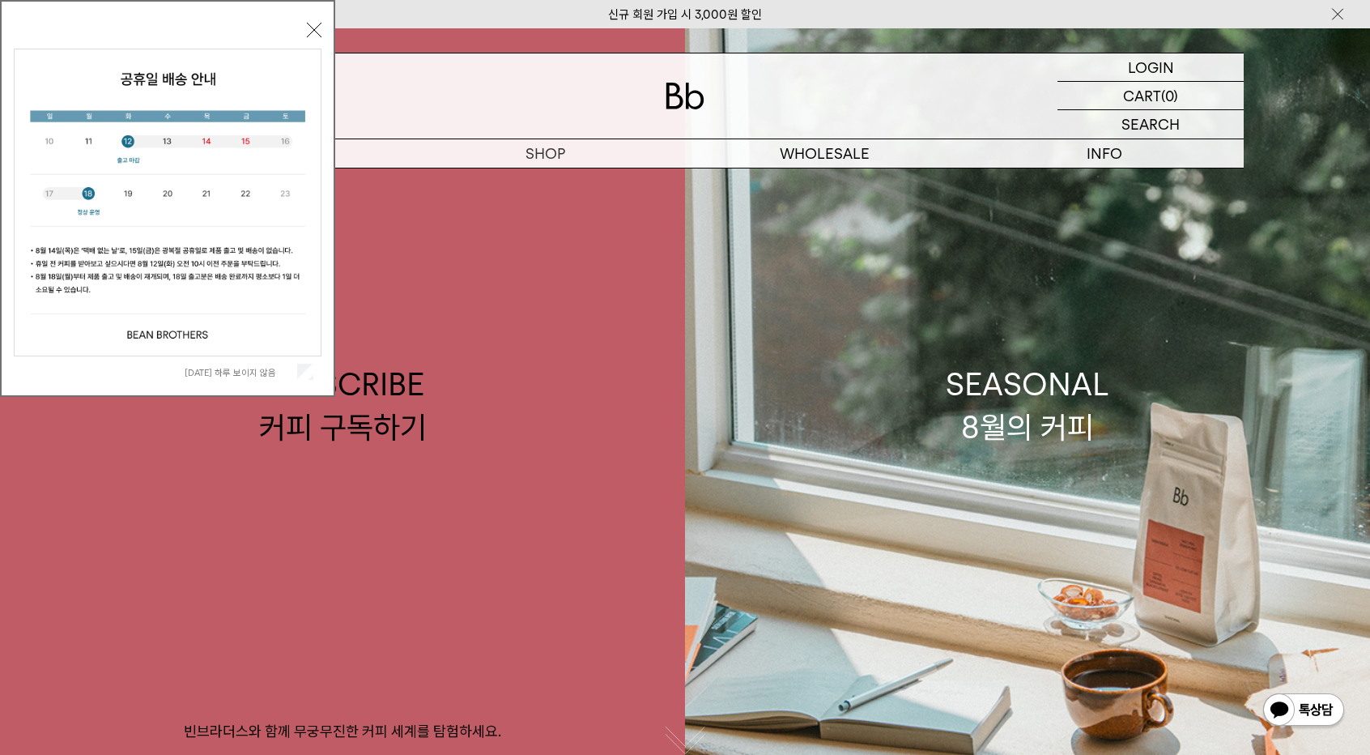
click at [311, 34] on button "닫기" at bounding box center [314, 30] width 15 height 15
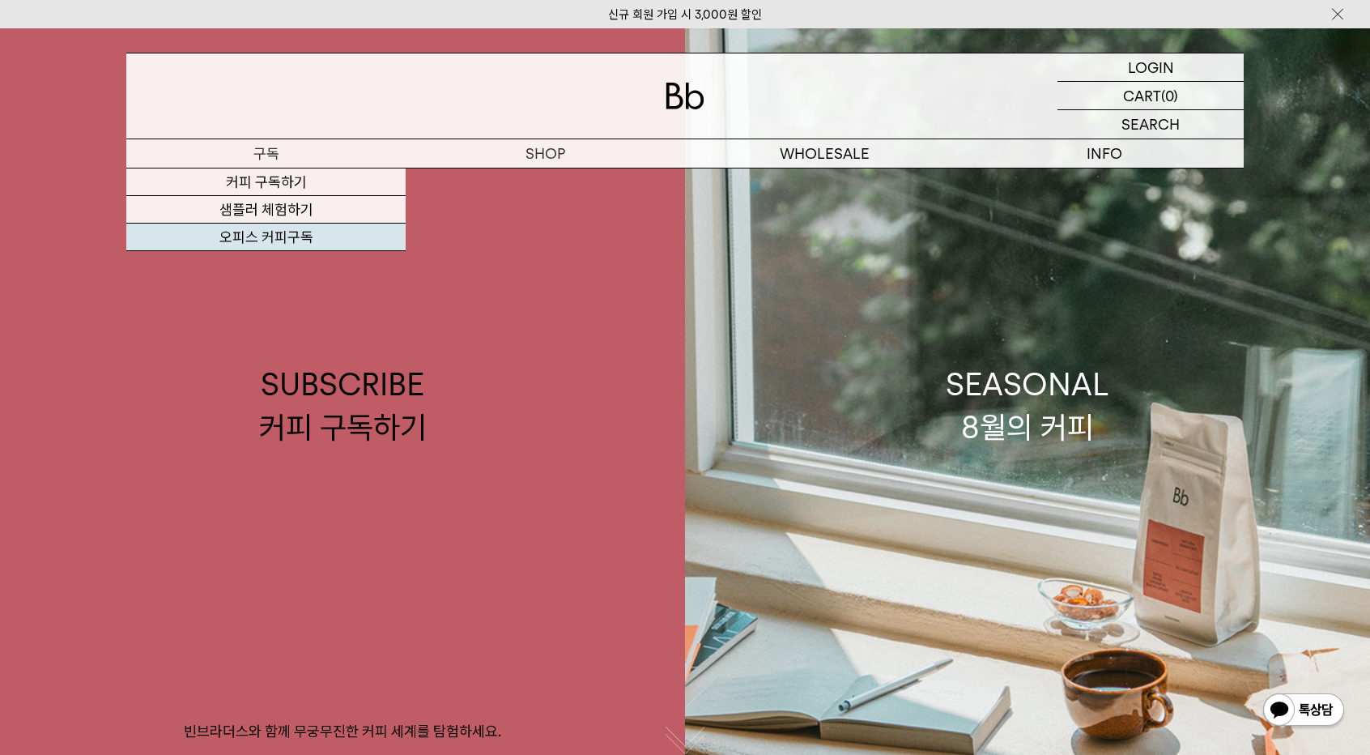
click at [271, 232] on link "오피스 커피구독" at bounding box center [265, 237] width 279 height 28
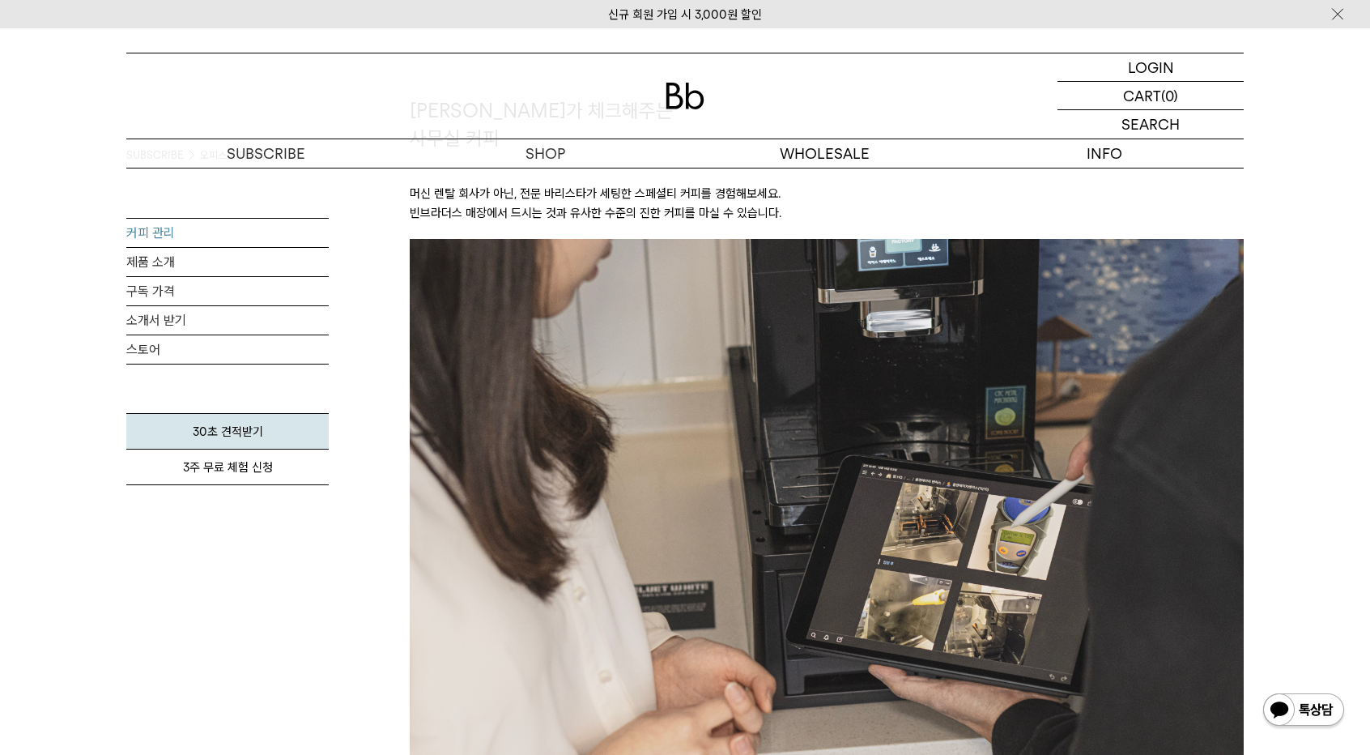
scroll to position [1749, 0]
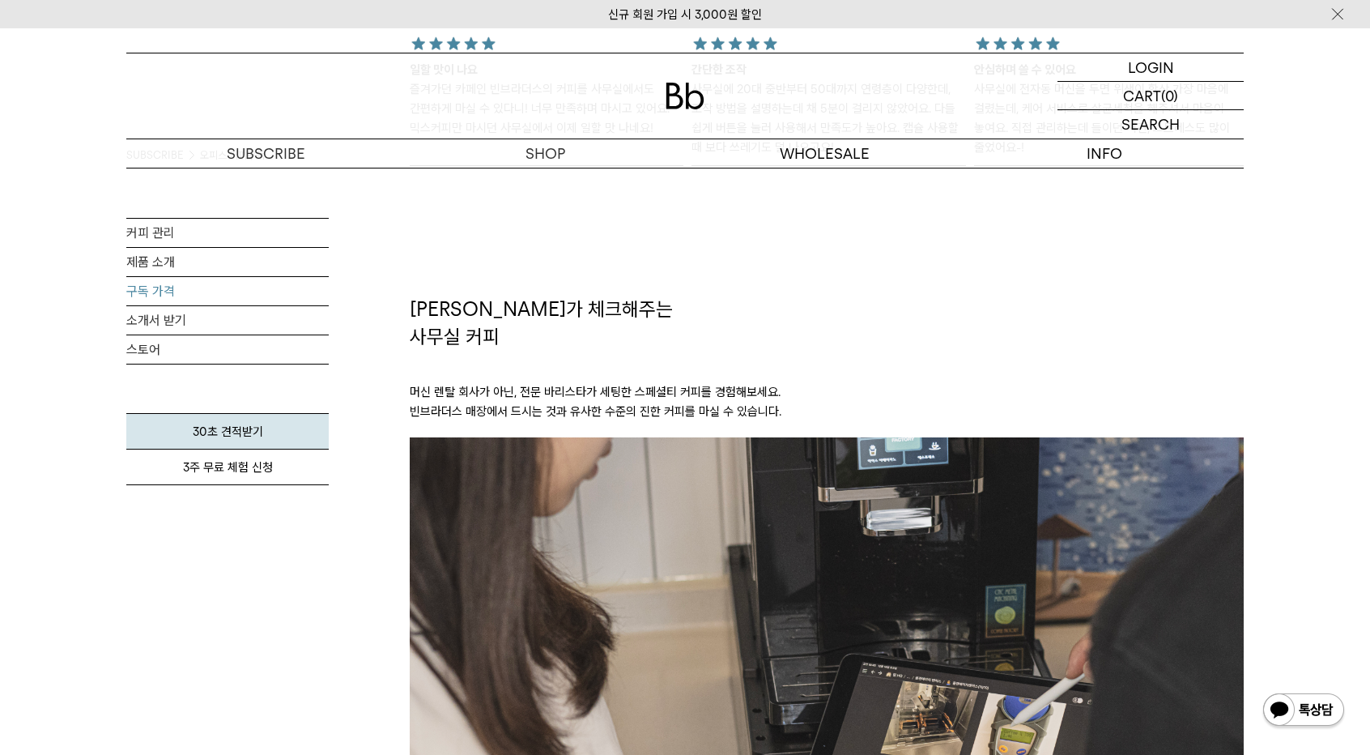
click at [160, 291] on link "구독 가격" at bounding box center [227, 291] width 202 height 28
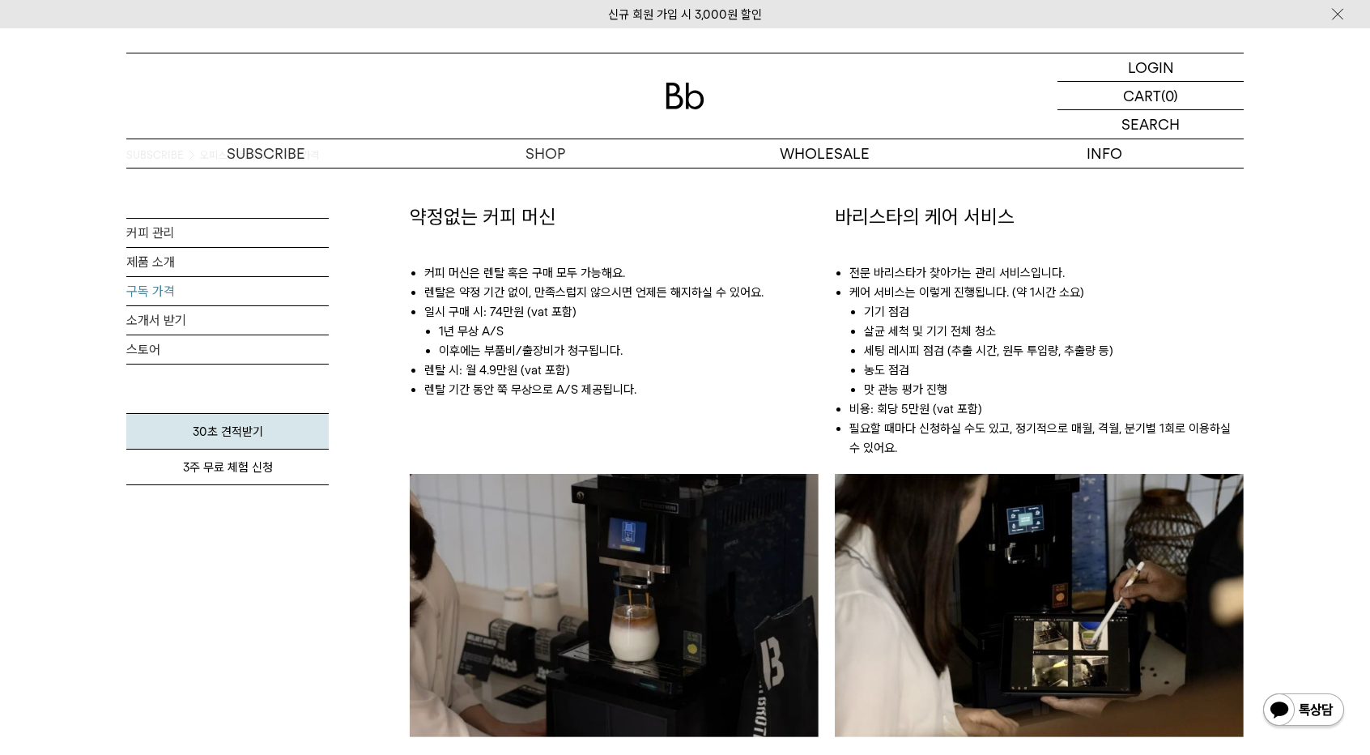
scroll to position [907, 0]
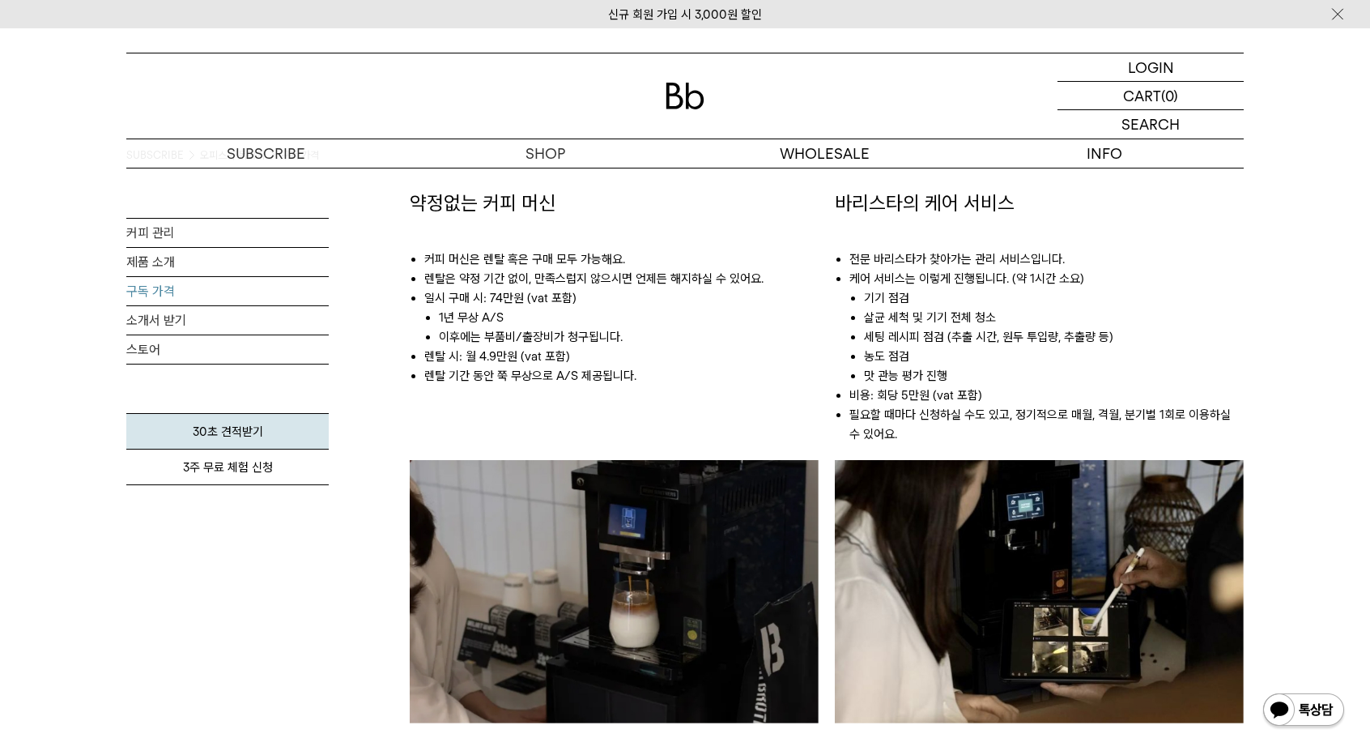
click at [810, 450] on div "약정없는 커피 머신 커피 머신은 렌탈 혹은 구매 모두 가능해요. 렌탈은 약정 기간 없이, 만족스럽지 않으시면 언제든 해지하실 수 있어요. 일시…" at bounding box center [614, 488] width 409 height 598
click at [1062, 235] on ul "전문 바리스타가 찾아가는 관리 서비스입니다. 케어 서비스는 이렇게 진행됩니다. (약 1시간 소요) 기기 점검 살균 세척 및 기기 전체 청소 세…" at bounding box center [1039, 338] width 409 height 243
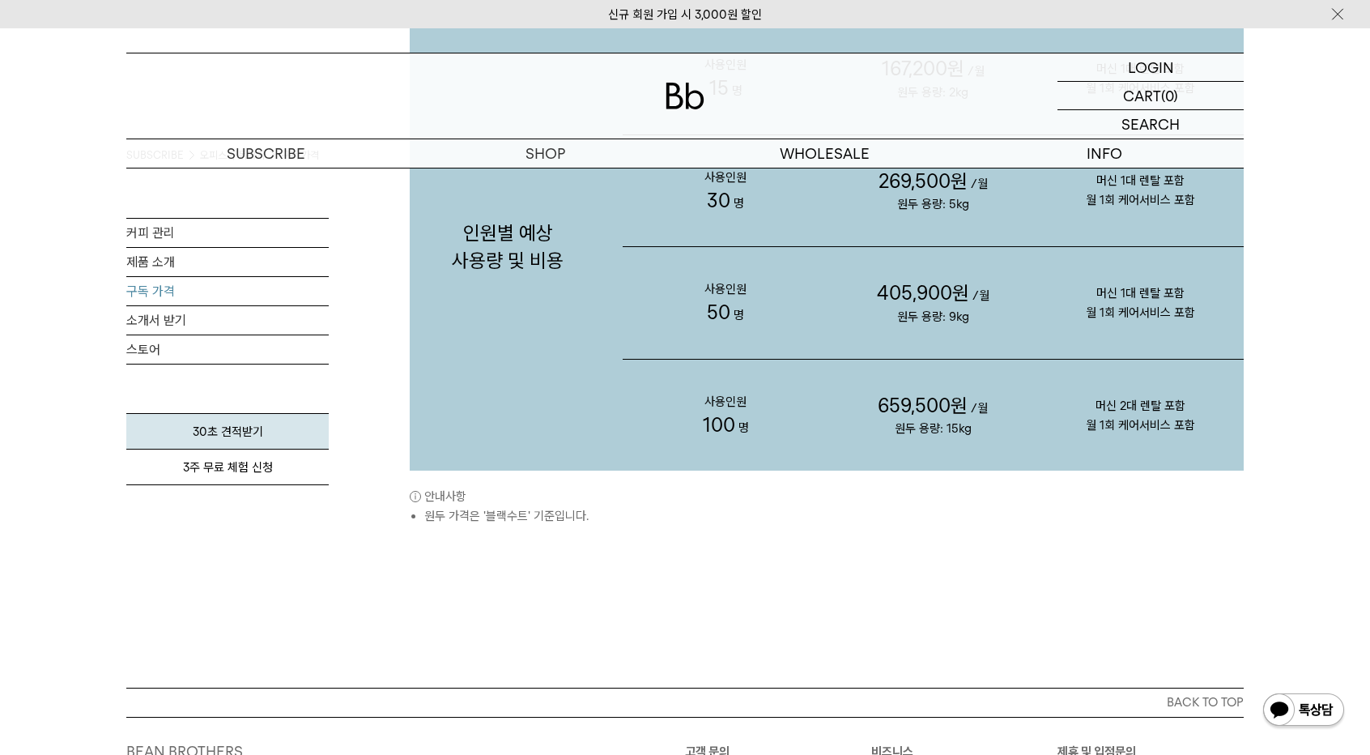
scroll to position [1879, 0]
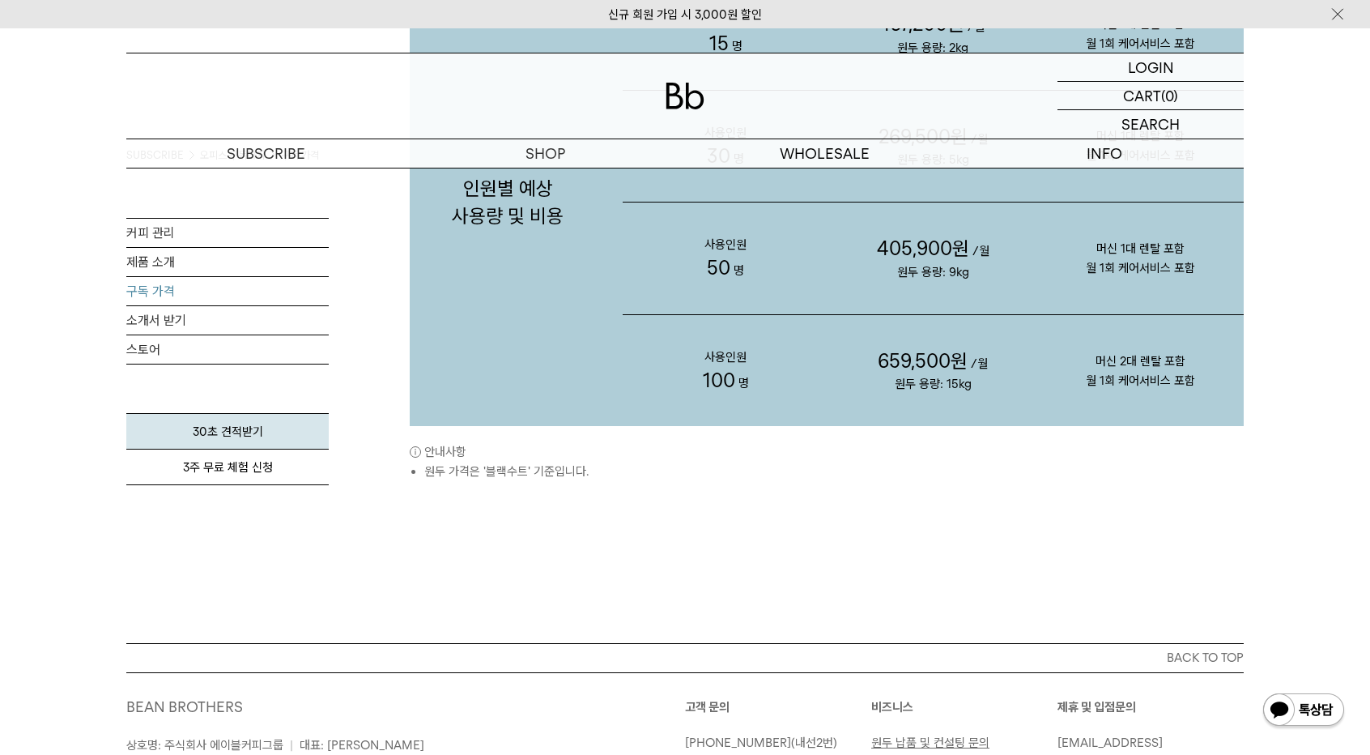
click at [1062, 235] on p "머신 1대 렌탈 포함 월 1회 케어서비스 포함" at bounding box center [1140, 258] width 207 height 104
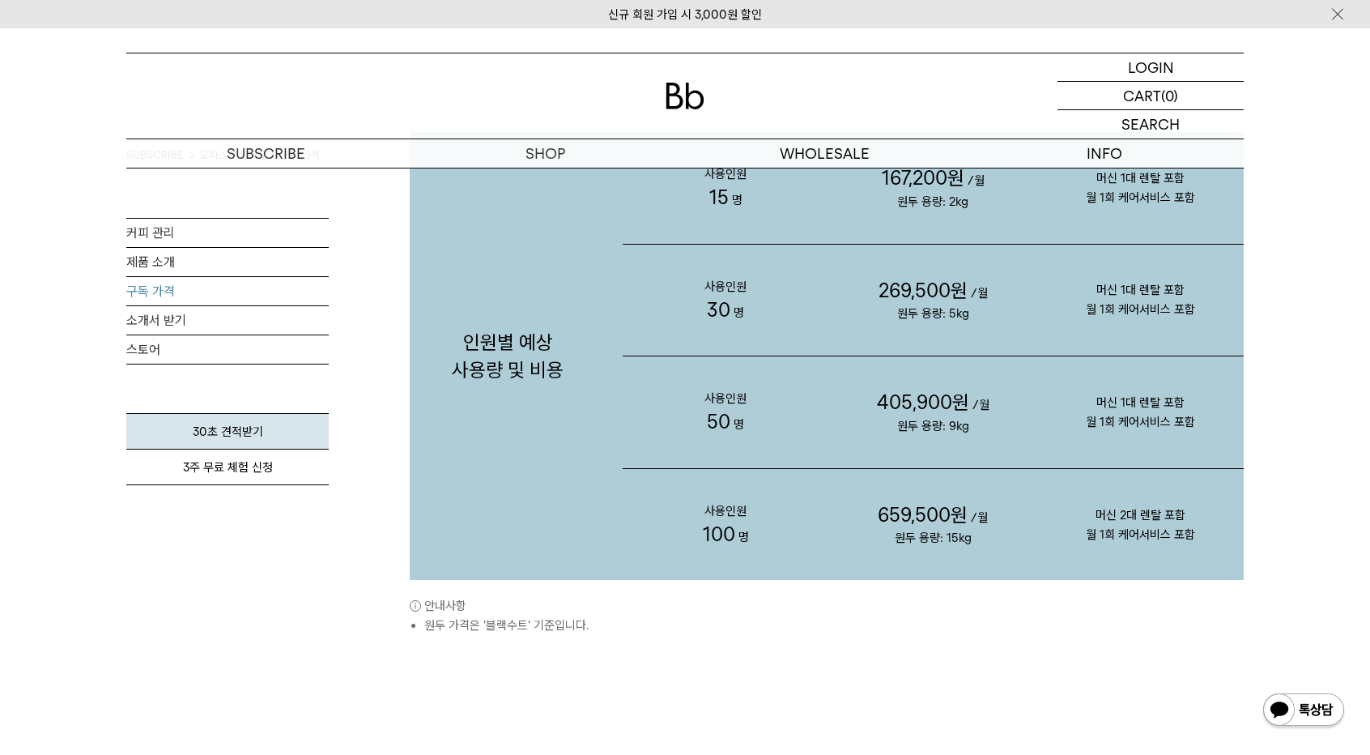
scroll to position [1652, 0]
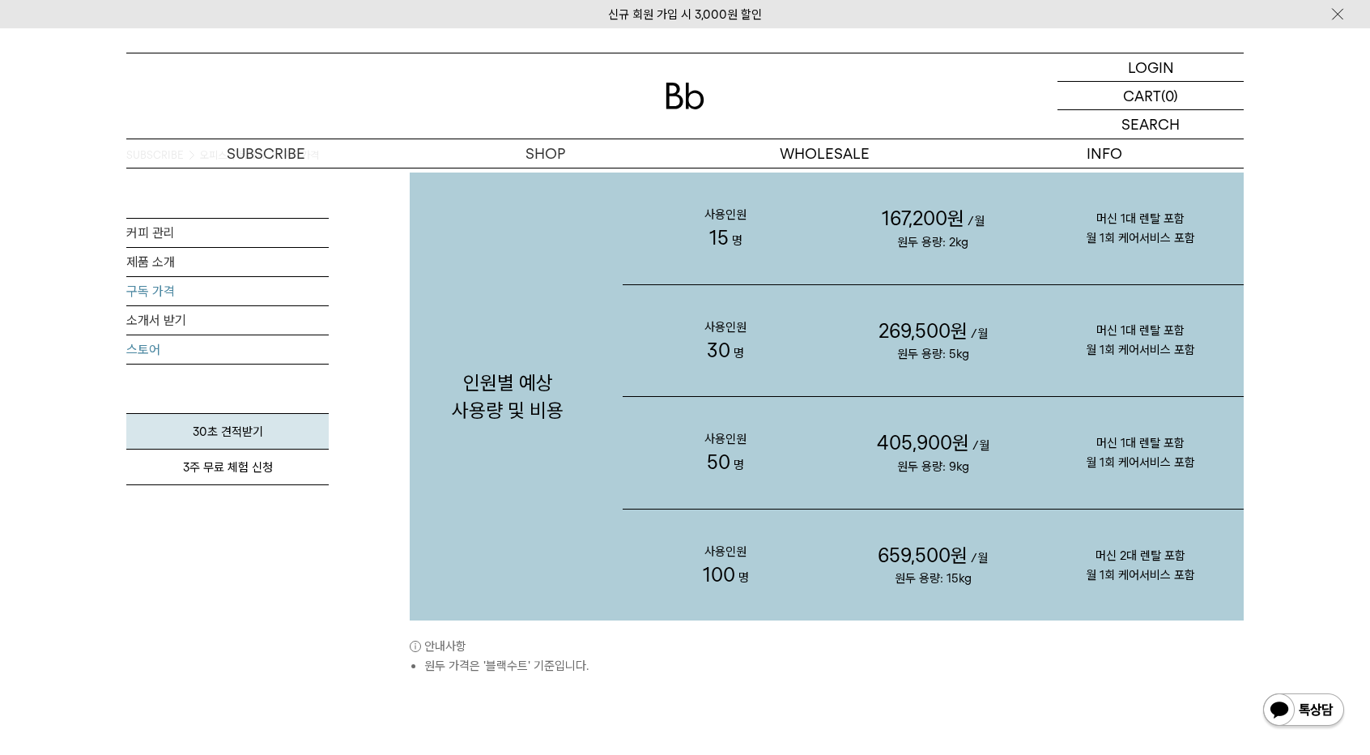
click at [152, 357] on link "스토어" at bounding box center [227, 349] width 202 height 28
